Goal: Transaction & Acquisition: Purchase product/service

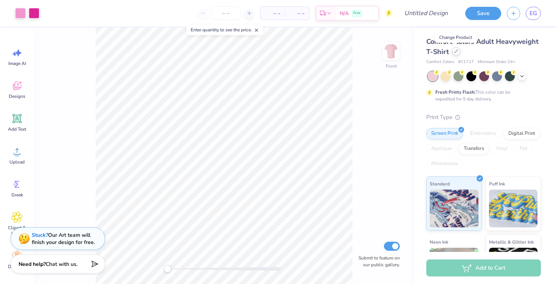
click at [458, 53] on div at bounding box center [456, 51] width 8 height 8
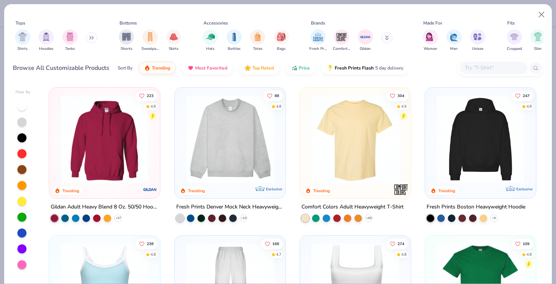
scroll to position [32, 0]
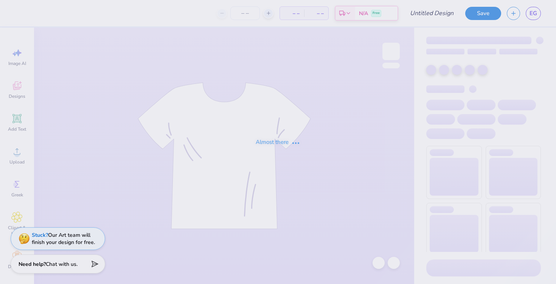
type input "[US_STATE] Tech : [PERSON_NAME]"
type input "150"
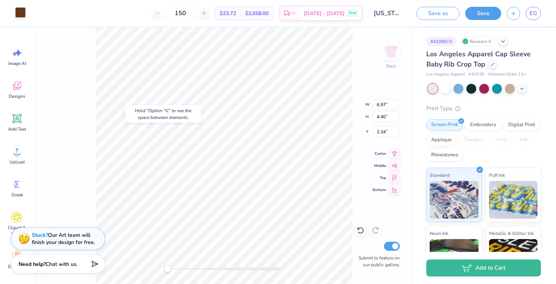
click at [20, 16] on div at bounding box center [20, 12] width 11 height 11
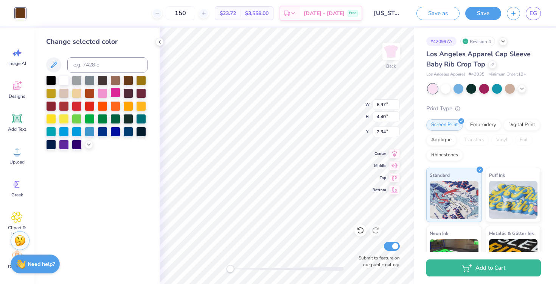
click at [117, 92] on div at bounding box center [115, 93] width 10 height 10
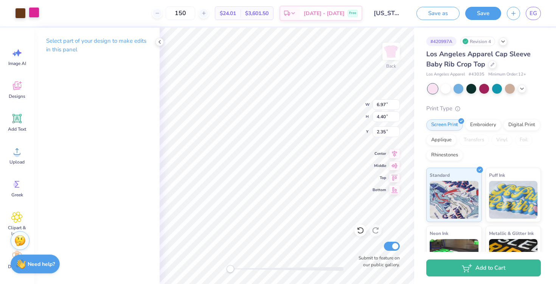
click at [34, 14] on div at bounding box center [34, 12] width 11 height 11
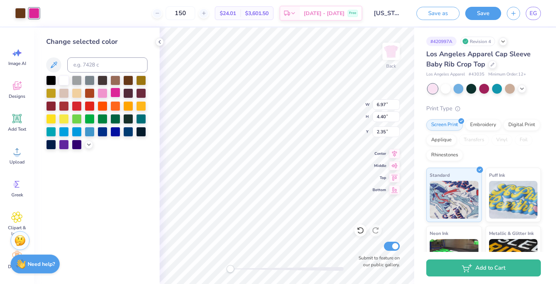
click at [116, 95] on div at bounding box center [115, 93] width 10 height 10
click at [146, 95] on div at bounding box center [141, 93] width 10 height 10
click at [85, 150] on div "Change selected color" at bounding box center [96, 156] width 125 height 257
click at [87, 144] on icon at bounding box center [89, 144] width 6 height 6
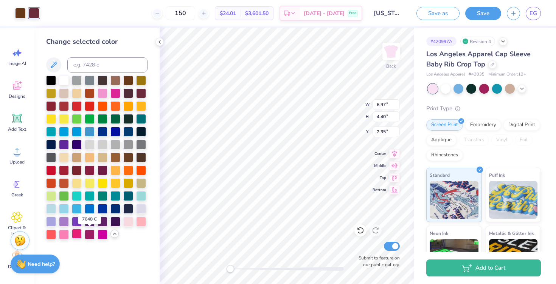
click at [77, 234] on div at bounding box center [77, 234] width 10 height 10
click at [86, 234] on div at bounding box center [90, 234] width 10 height 10
click at [484, 89] on div at bounding box center [484, 88] width 10 height 10
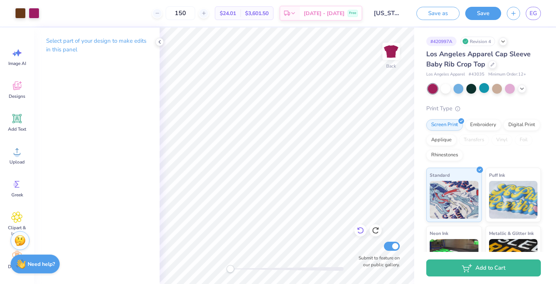
click at [359, 230] on icon at bounding box center [360, 231] width 8 height 8
click at [508, 88] on div at bounding box center [510, 88] width 10 height 10
